Goal: Task Accomplishment & Management: Complete application form

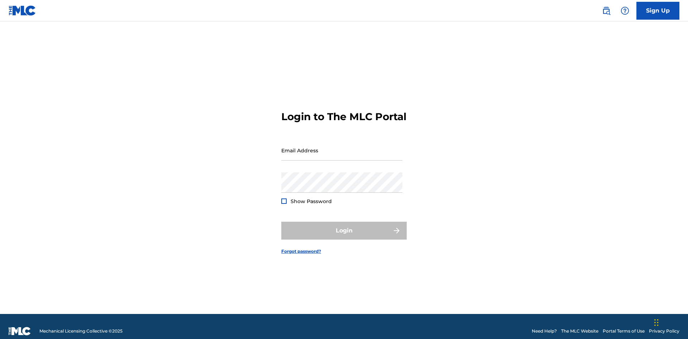
scroll to position [9, 0]
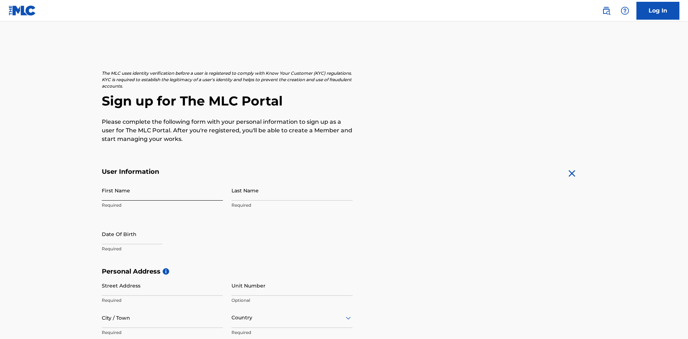
click at [162, 180] on input "First Name" at bounding box center [162, 190] width 121 height 20
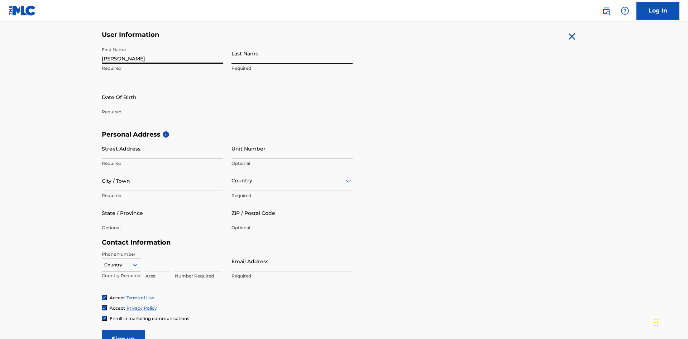
type input "[PERSON_NAME]"
click at [292, 53] on input "Last Name" at bounding box center [291, 53] width 121 height 20
type input "Ribble"
click at [138, 87] on input "text" at bounding box center [132, 97] width 61 height 20
select select "8"
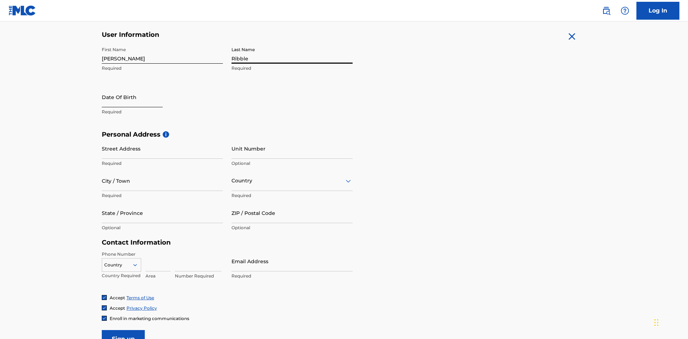
select select "2025"
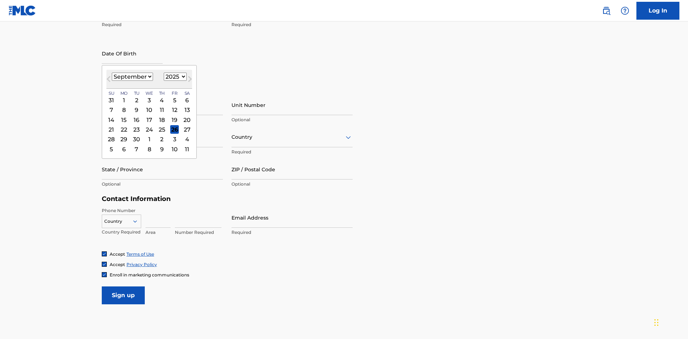
click at [132, 77] on select "January February March April May June July August September October November De…" at bounding box center [132, 77] width 41 height 8
select select "0"
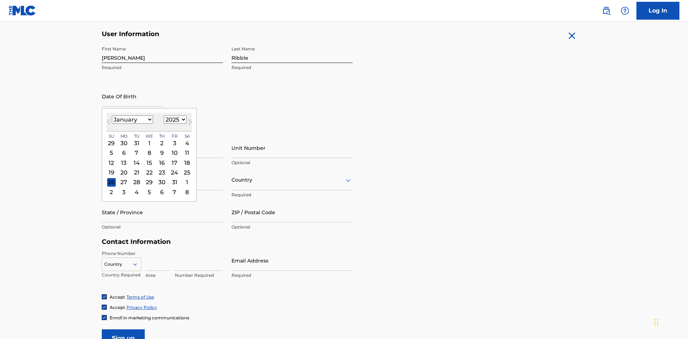
click at [174, 120] on select "1900 1901 1902 1903 1904 1905 1906 1907 1908 1909 1910 1911 1912 1913 1914 1915…" at bounding box center [175, 120] width 23 height 8
select select "1985"
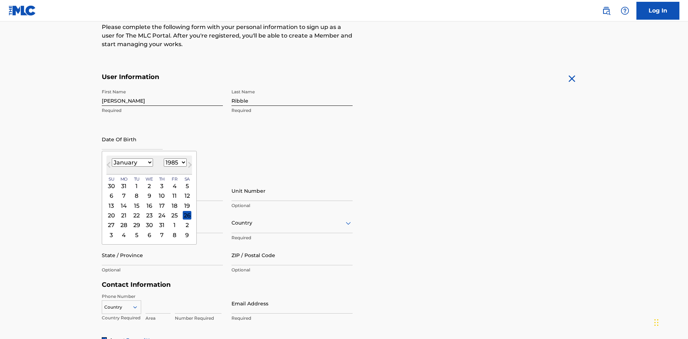
click at [174, 163] on select "1900 1901 1902 1903 1904 1905 1906 1907 1908 1909 1910 1911 1912 1913 1914 1915…" at bounding box center [175, 163] width 23 height 8
click at [136, 192] on div "8" at bounding box center [136, 196] width 9 height 9
type input "January 8 1985"
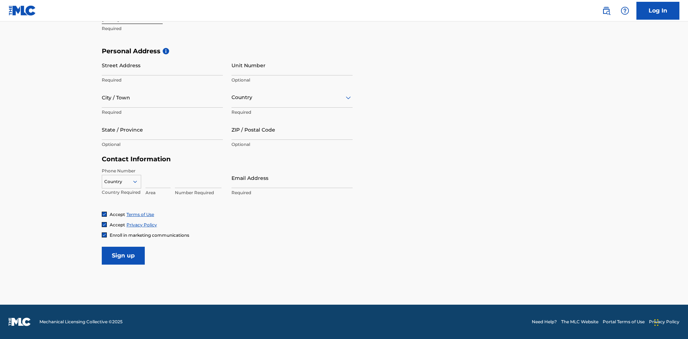
scroll to position [221, 0]
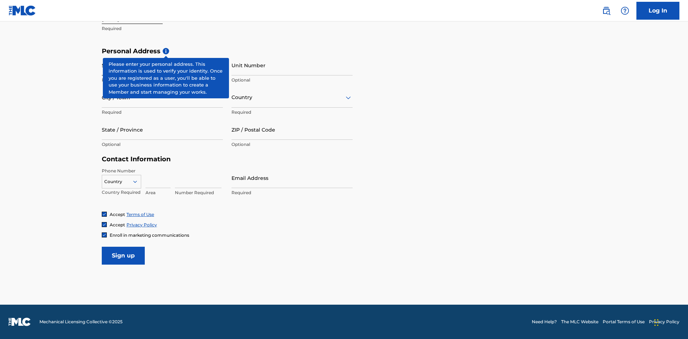
click at [162, 65] on input "Street Address" at bounding box center [162, 65] width 121 height 20
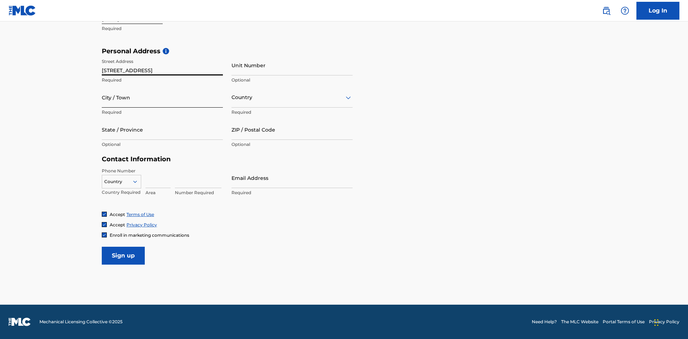
type input "9909 Elks Run Rd"
click at [162, 97] on input "City / Town" at bounding box center [162, 97] width 121 height 20
type input "Roseville"
click at [232, 97] on input "text" at bounding box center [231, 98] width 1 height 8
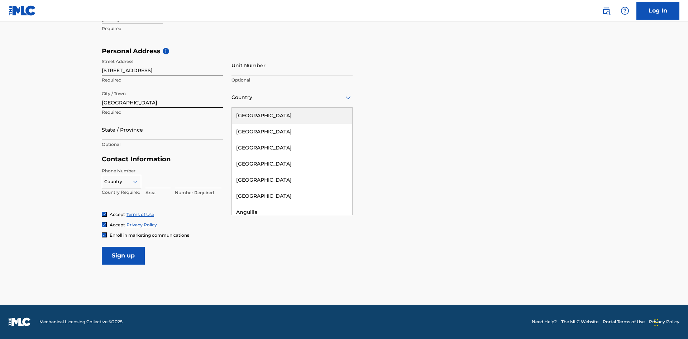
click at [292, 116] on div "United States" at bounding box center [292, 116] width 120 height 16
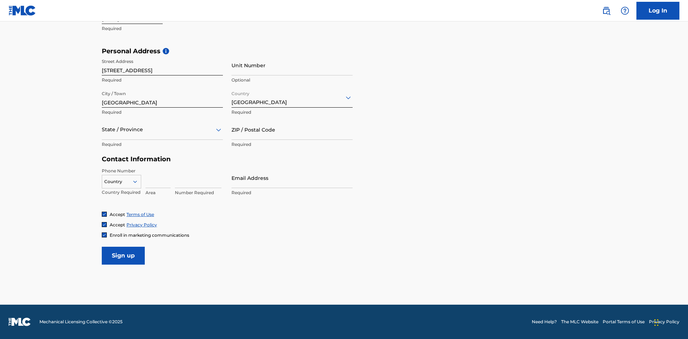
click at [162, 130] on div at bounding box center [162, 129] width 121 height 9
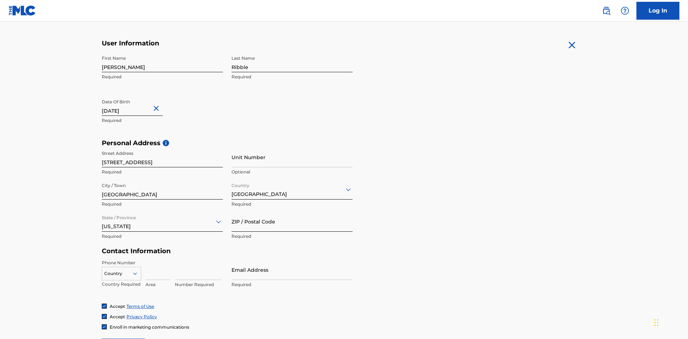
click at [292, 212] on input "ZIP / Postal Code" at bounding box center [291, 222] width 121 height 20
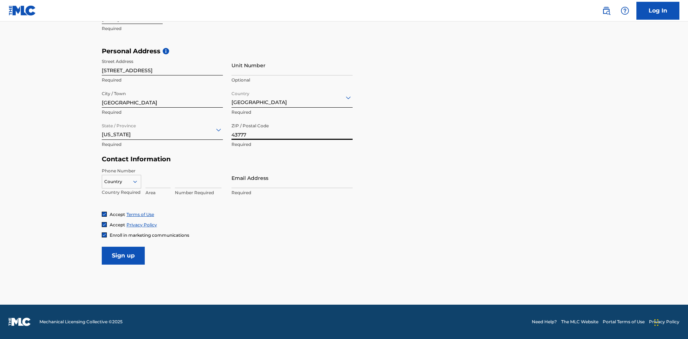
type input "43777"
click at [138, 182] on icon at bounding box center [135, 182] width 6 height 6
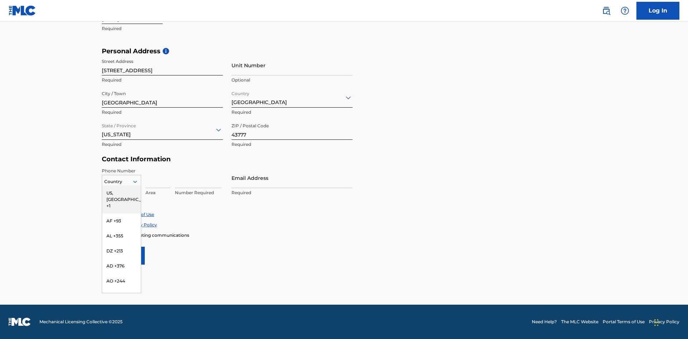
click at [121, 193] on div "US, [GEOGRAPHIC_DATA] +1" at bounding box center [121, 200] width 39 height 28
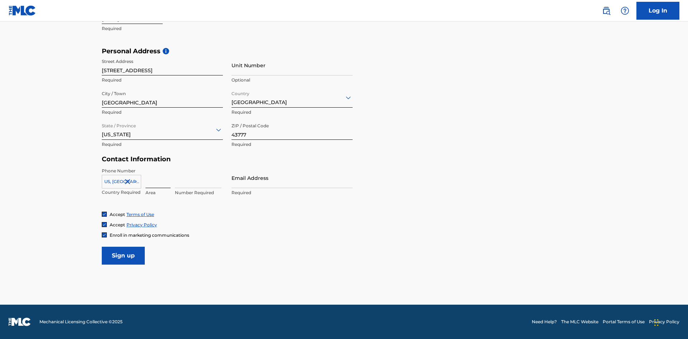
click at [158, 178] on input at bounding box center [157, 178] width 25 height 20
type input "740"
click at [198, 178] on input at bounding box center [198, 178] width 47 height 20
type input "8086351"
click at [292, 178] on input "Email Address" at bounding box center [291, 178] width 121 height 20
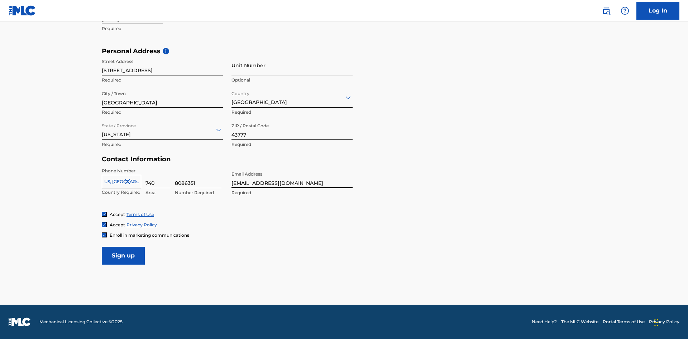
scroll to position [0, 20]
type input "[EMAIL_ADDRESS][DOMAIN_NAME]"
click at [123, 256] on input "Sign up" at bounding box center [123, 256] width 43 height 18
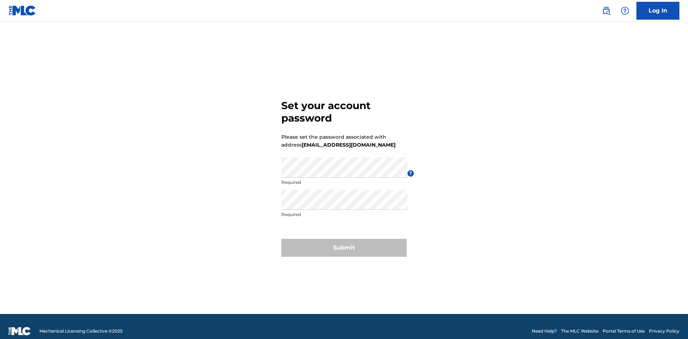
scroll to position [9, 0]
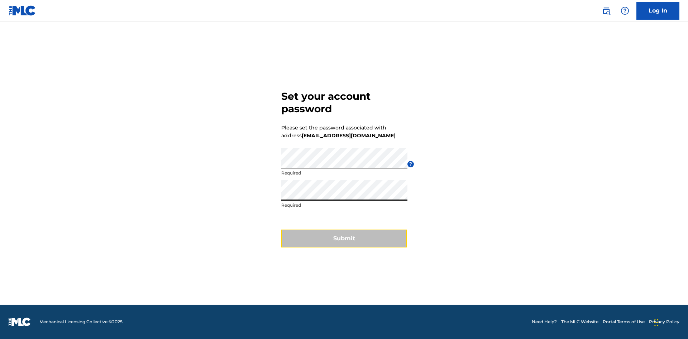
click at [344, 243] on button "Submit" at bounding box center [343, 239] width 125 height 18
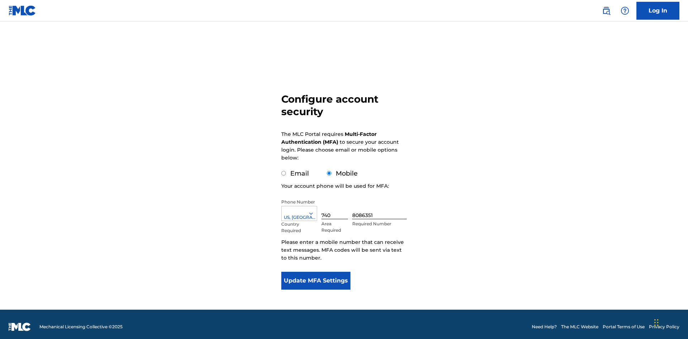
scroll to position [0, 0]
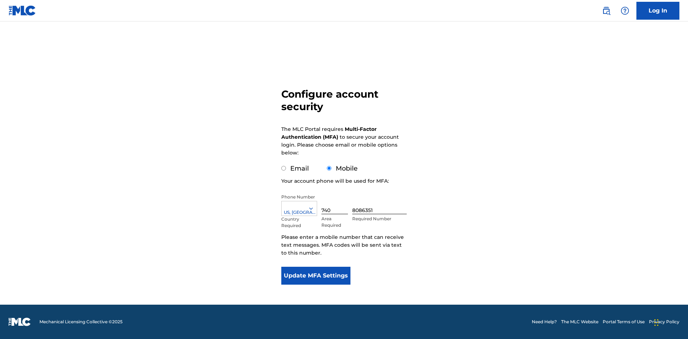
click at [284, 169] on input "Email" at bounding box center [283, 168] width 5 height 5
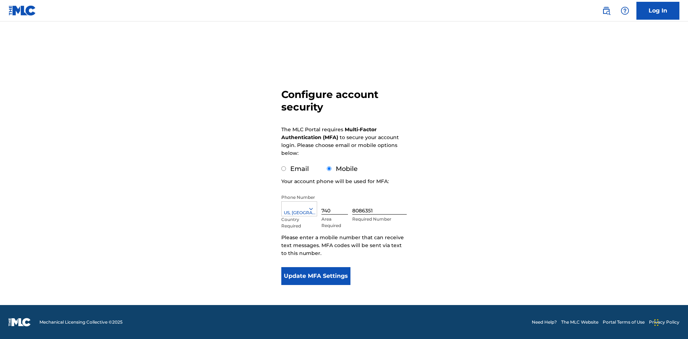
radio input "true"
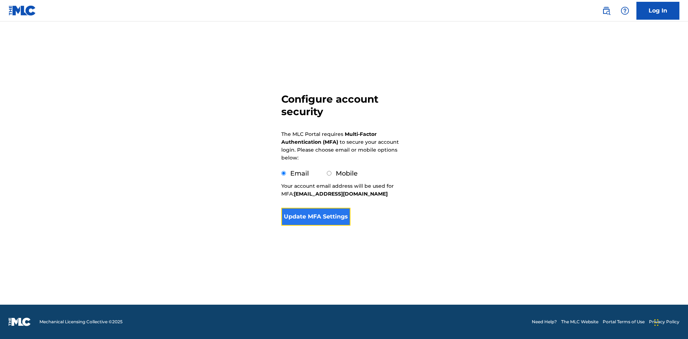
click at [315, 226] on button "Update MFA Settings" at bounding box center [315, 217] width 69 height 18
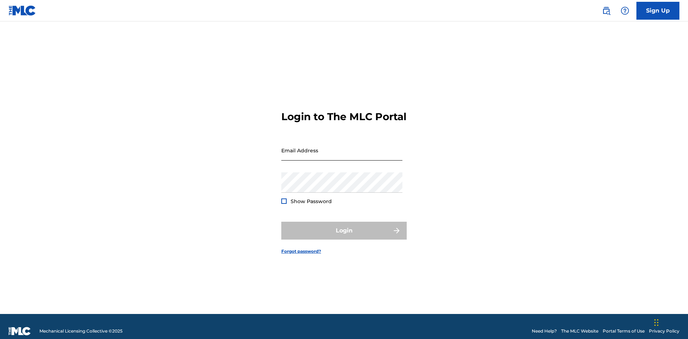
click at [342, 147] on input "Email Address" at bounding box center [341, 150] width 121 height 20
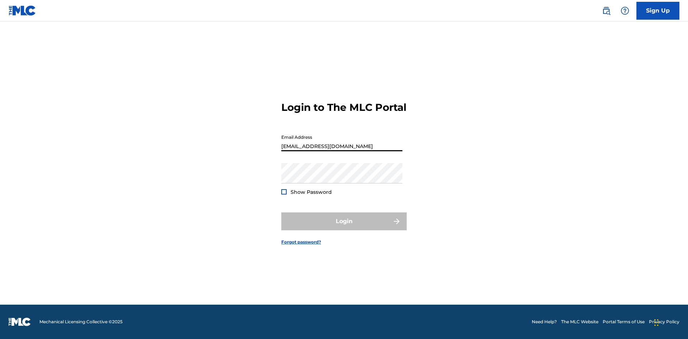
type input "[EMAIL_ADDRESS][DOMAIN_NAME]"
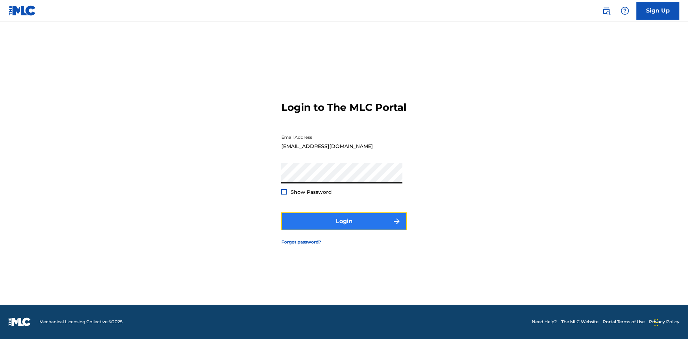
click at [344, 228] on button "Login" at bounding box center [343, 222] width 125 height 18
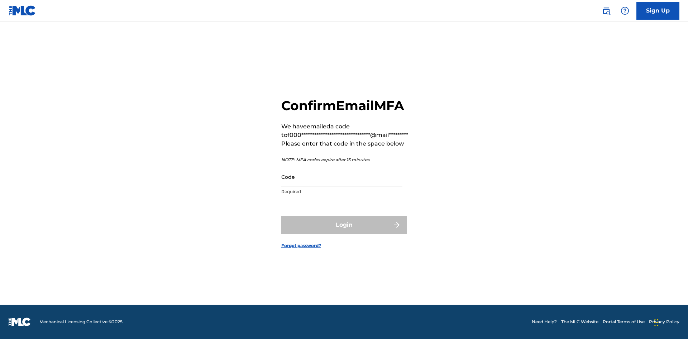
click at [342, 177] on input "Code" at bounding box center [341, 177] width 121 height 20
type input "043152"
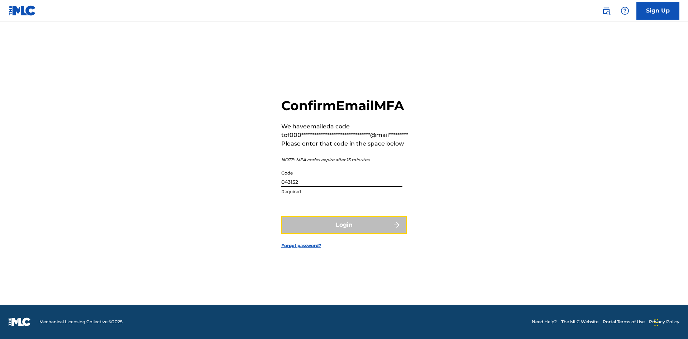
click at [344, 225] on button "Login" at bounding box center [343, 225] width 125 height 18
